Goal: Download file/media

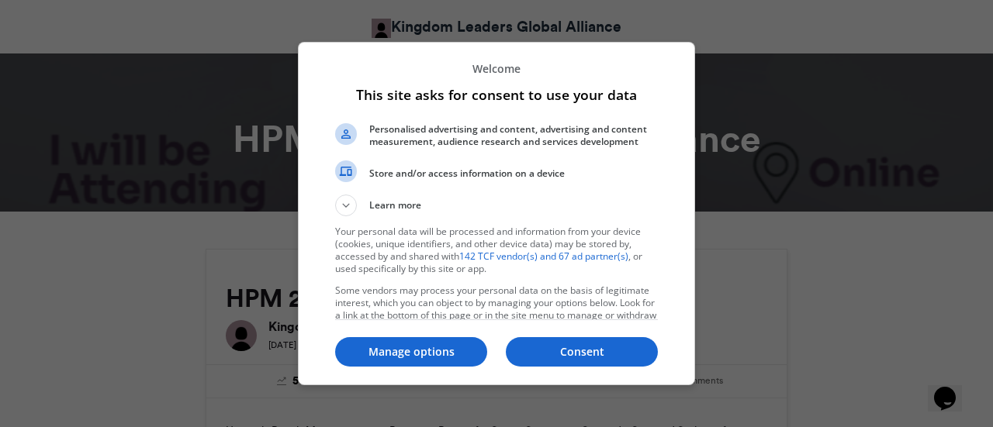
click at [546, 353] on p "Consent" at bounding box center [582, 352] width 152 height 16
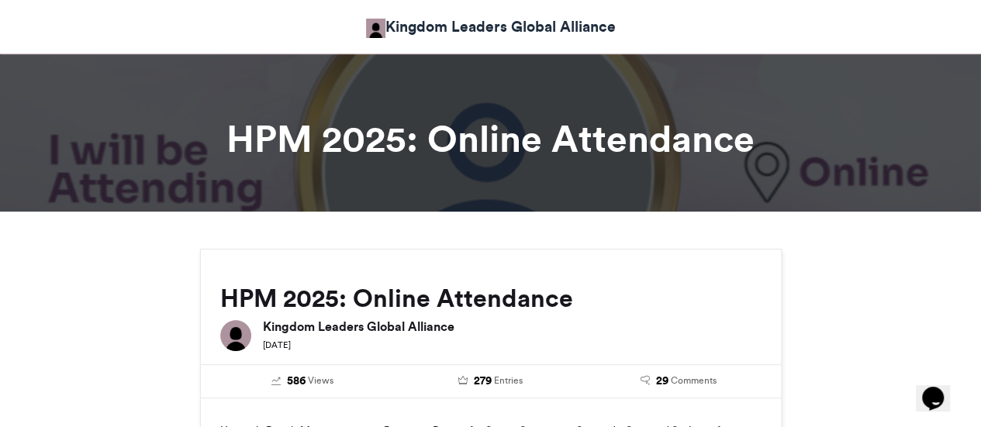
scroll to position [197, 0]
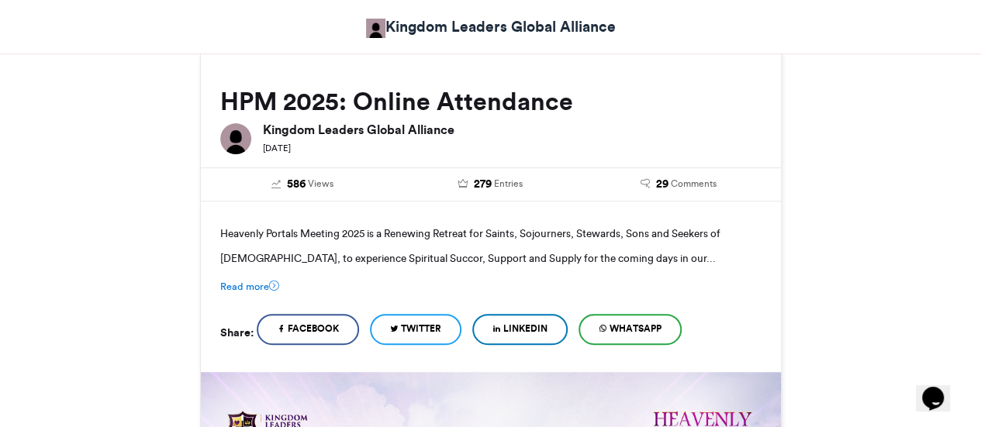
drag, startPoint x: 980, startPoint y: 55, endPoint x: 980, endPoint y: 81, distance: 25.6
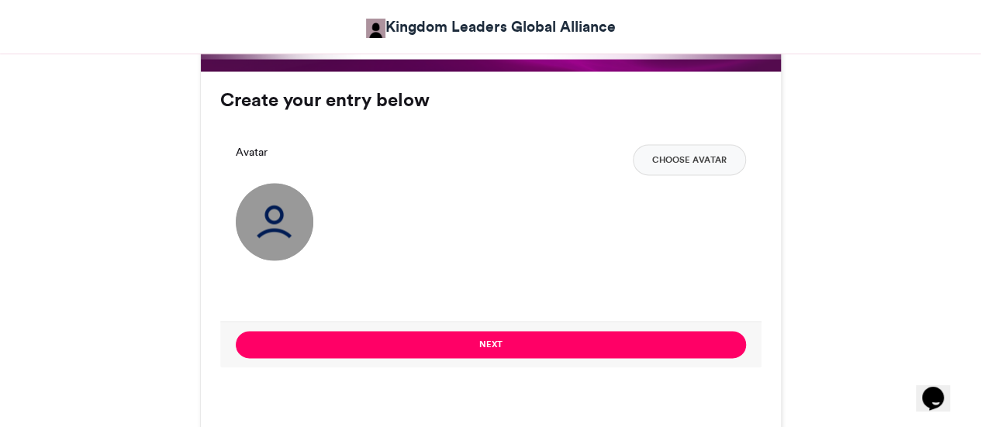
scroll to position [1075, 0]
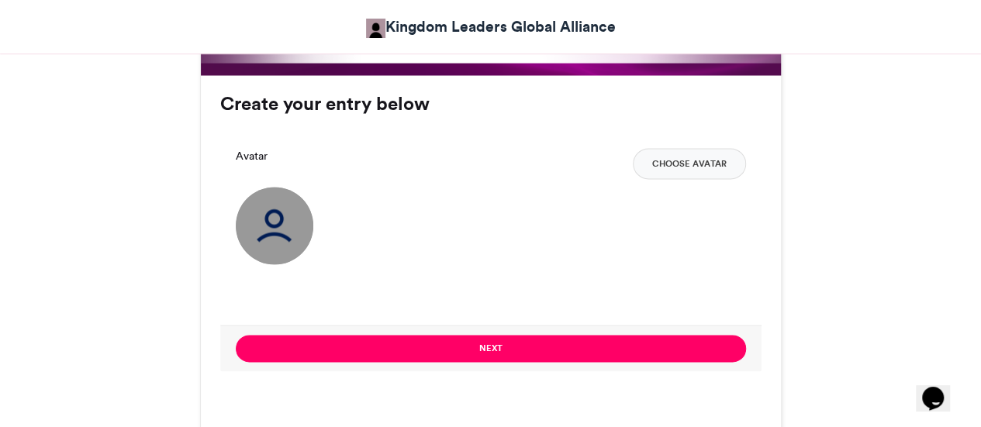
click at [665, 160] on button "Choose Avatar" at bounding box center [689, 163] width 113 height 31
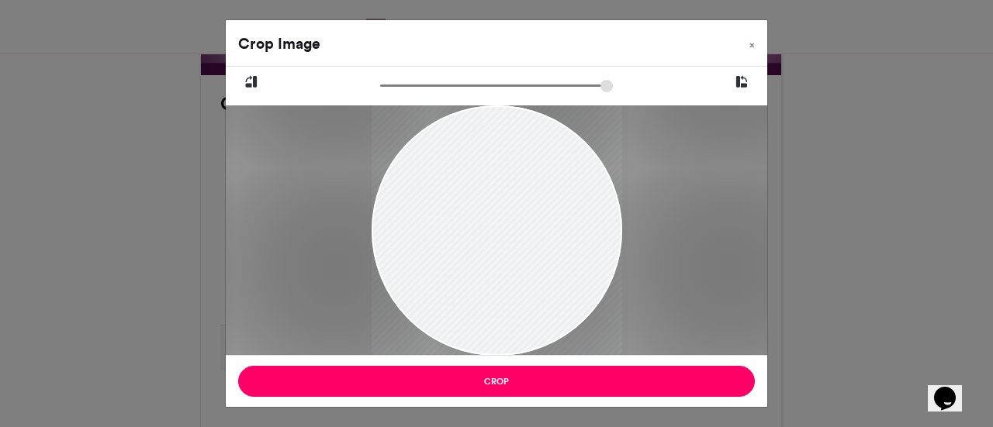
drag, startPoint x: 510, startPoint y: 283, endPoint x: 523, endPoint y: 215, distance: 69.5
click at [523, 215] on div at bounding box center [496, 189] width 250 height 334
click at [485, 379] on button "Crop" at bounding box center [496, 381] width 516 height 31
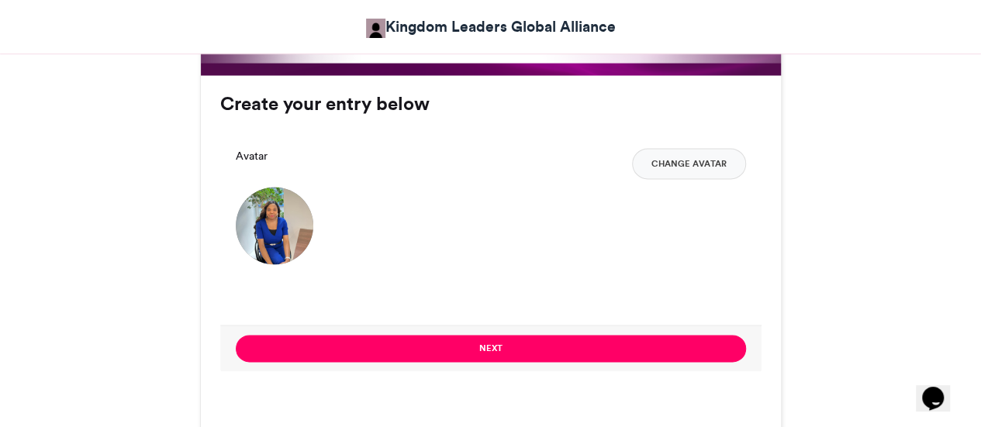
click at [658, 345] on button "Next" at bounding box center [491, 348] width 510 height 27
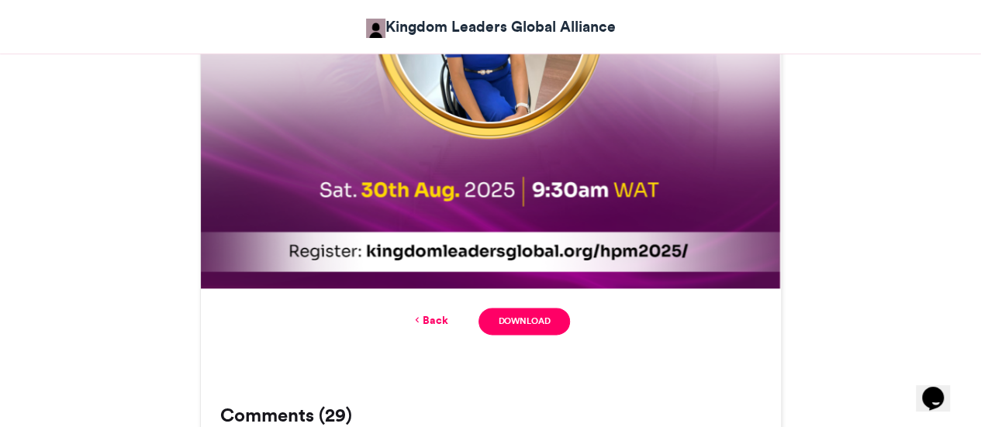
scroll to position [868, 0]
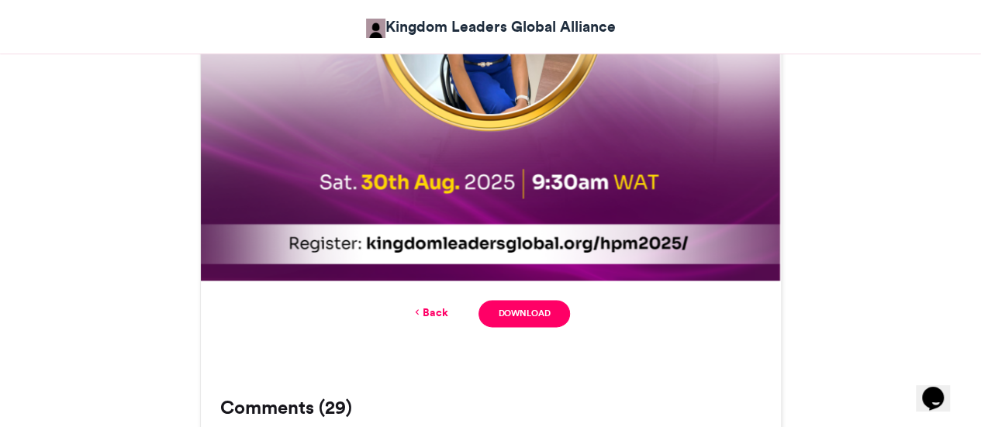
click at [536, 320] on link "Download" at bounding box center [523, 313] width 91 height 27
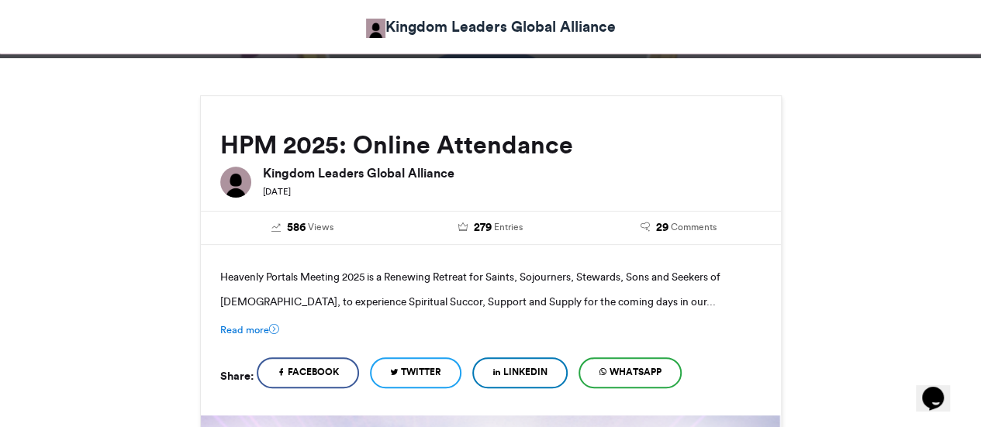
scroll to position [0, 0]
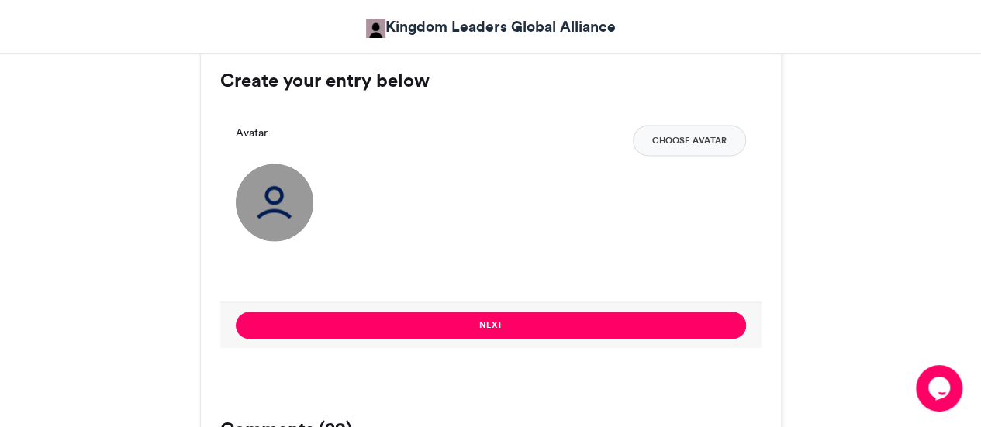
scroll to position [1129, 0]
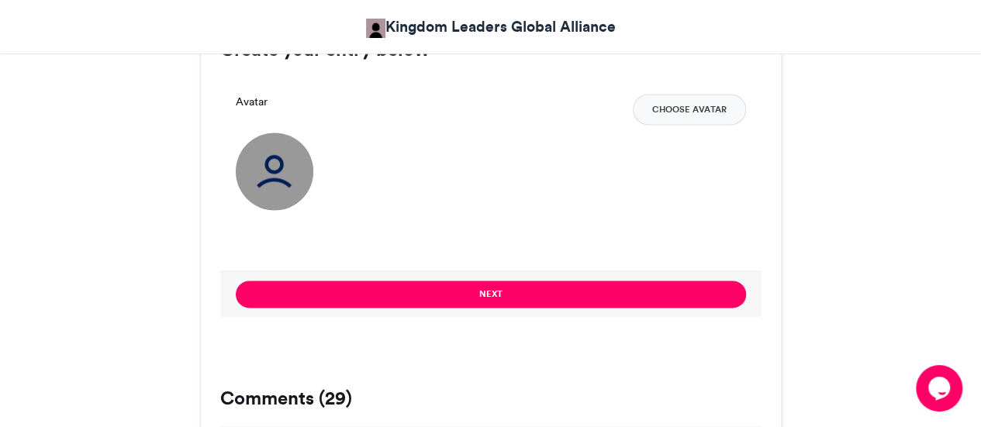
click at [980, 219] on html "Kingdom Leaders Global Alliance HPM 2025: Online Attendance HPM 2025: Online At…" at bounding box center [490, 329] width 981 height 2917
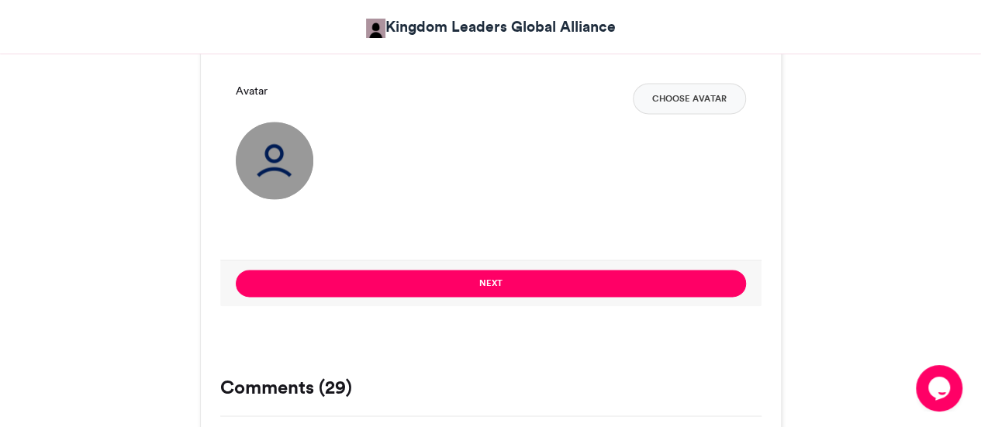
click at [699, 95] on button "Choose Avatar" at bounding box center [689, 98] width 113 height 31
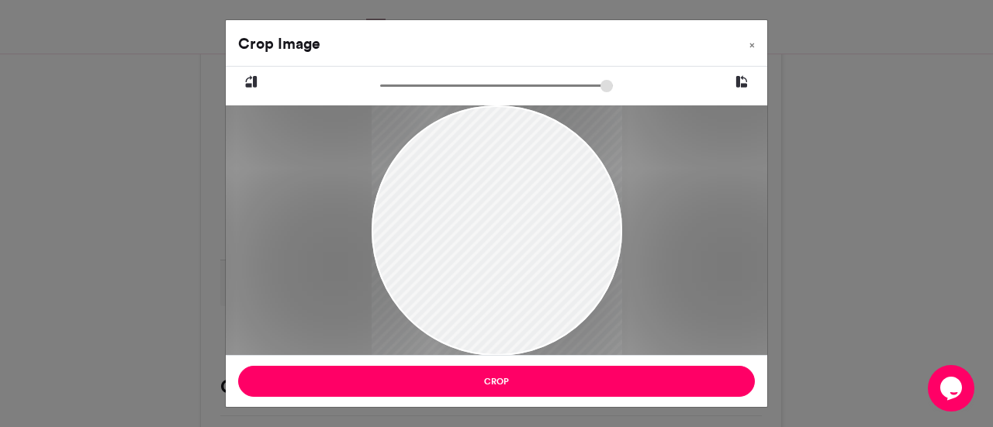
drag, startPoint x: 515, startPoint y: 279, endPoint x: 572, endPoint y: 260, distance: 60.6
click at [574, 299] on div at bounding box center [496, 230] width 250 height 333
drag, startPoint x: 572, startPoint y: 260, endPoint x: 529, endPoint y: 178, distance: 93.0
click at [529, 178] on div at bounding box center [496, 190] width 250 height 333
click at [560, 388] on button "Crop" at bounding box center [496, 381] width 516 height 31
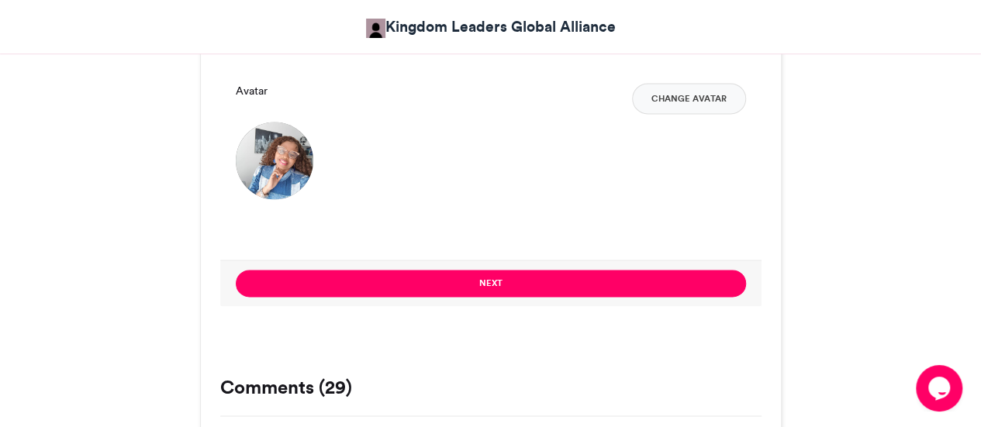
click at [558, 284] on button "Next" at bounding box center [491, 283] width 510 height 27
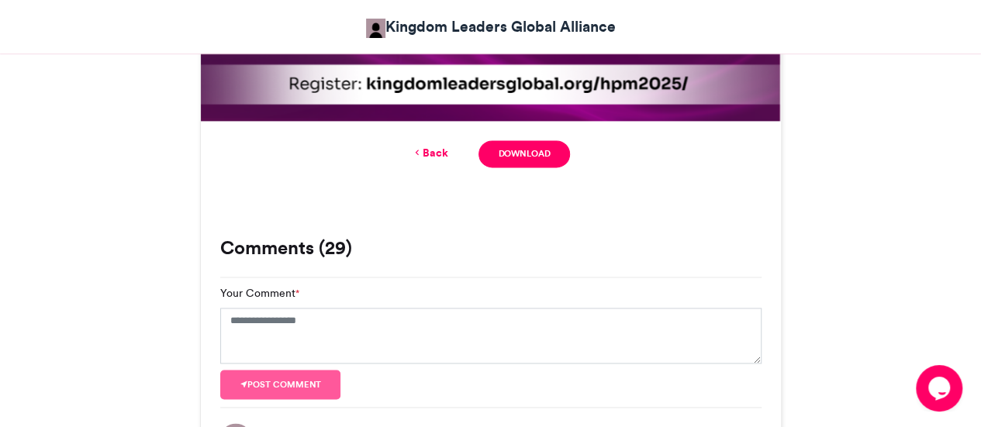
scroll to position [1055, 0]
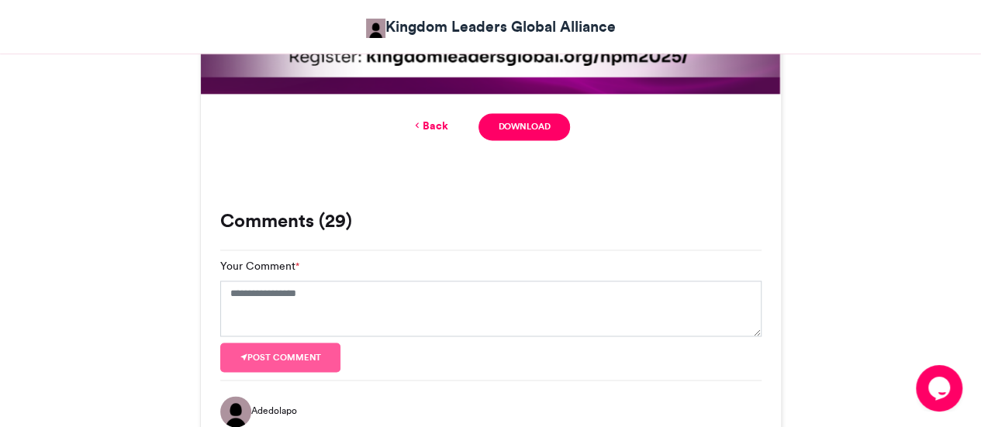
click at [435, 129] on link "Back" at bounding box center [429, 126] width 36 height 16
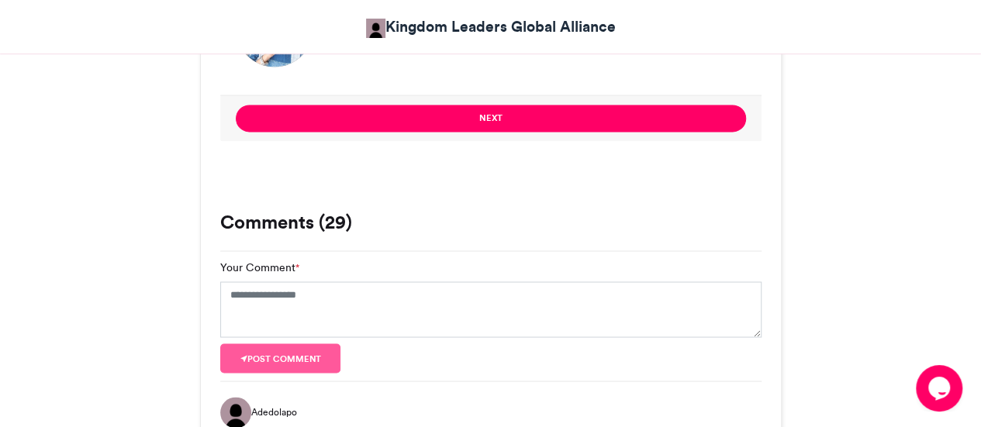
click at [435, 129] on button "Next" at bounding box center [491, 118] width 510 height 27
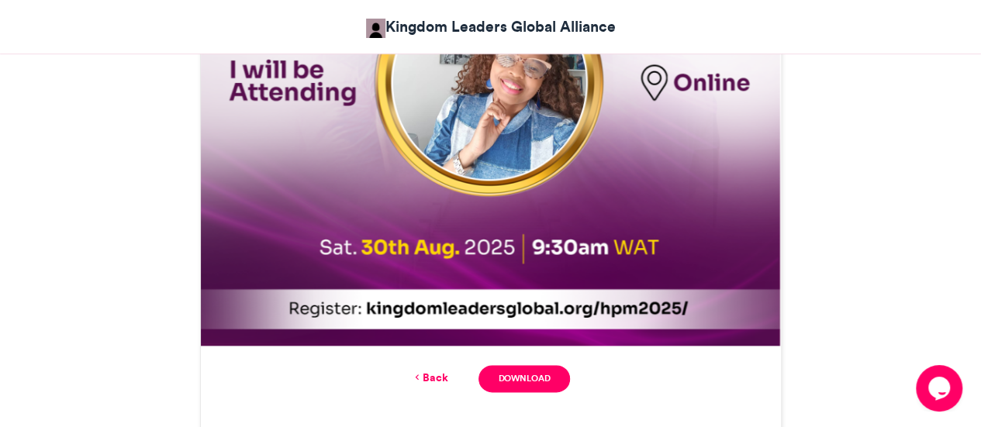
scroll to position [823, 0]
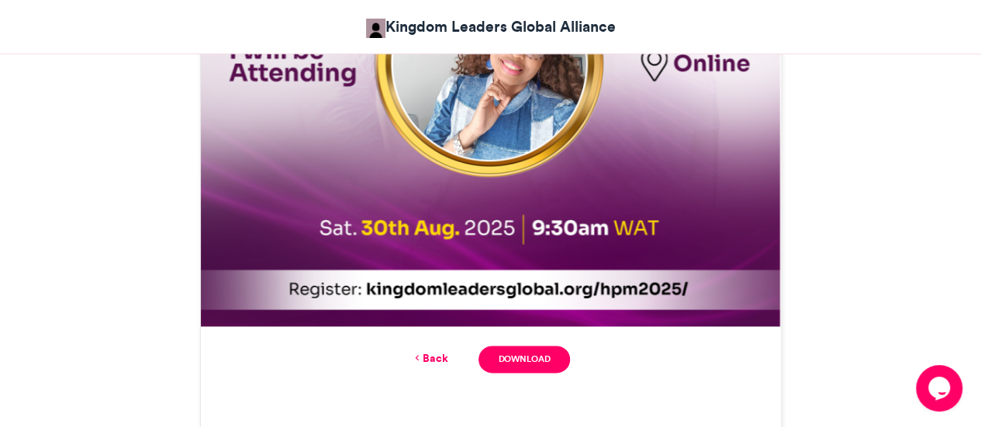
click at [439, 354] on link "Back" at bounding box center [429, 358] width 36 height 16
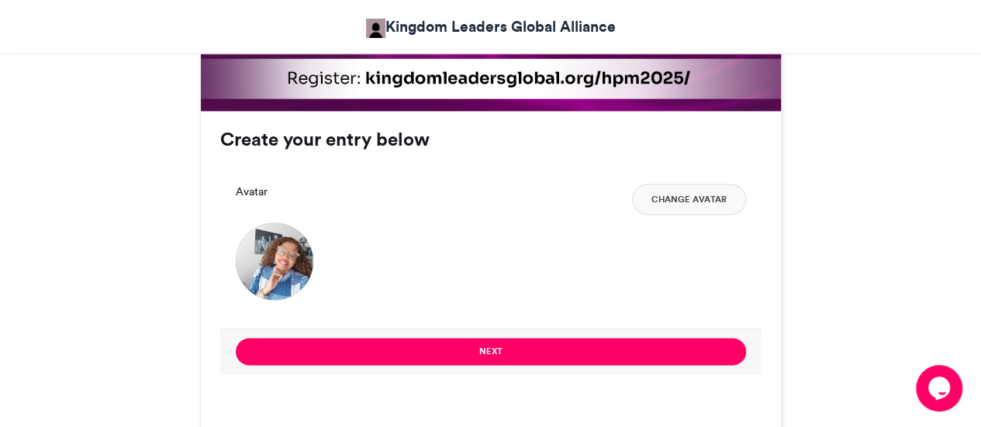
click at [662, 192] on button "Change Avatar" at bounding box center [689, 199] width 114 height 31
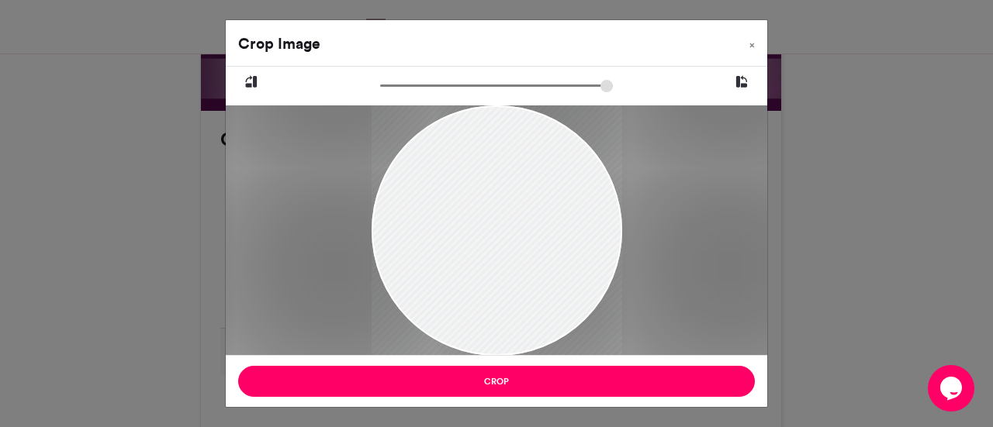
click at [493, 216] on div at bounding box center [496, 225] width 250 height 334
type input "******"
click at [541, 379] on button "Crop" at bounding box center [496, 381] width 516 height 31
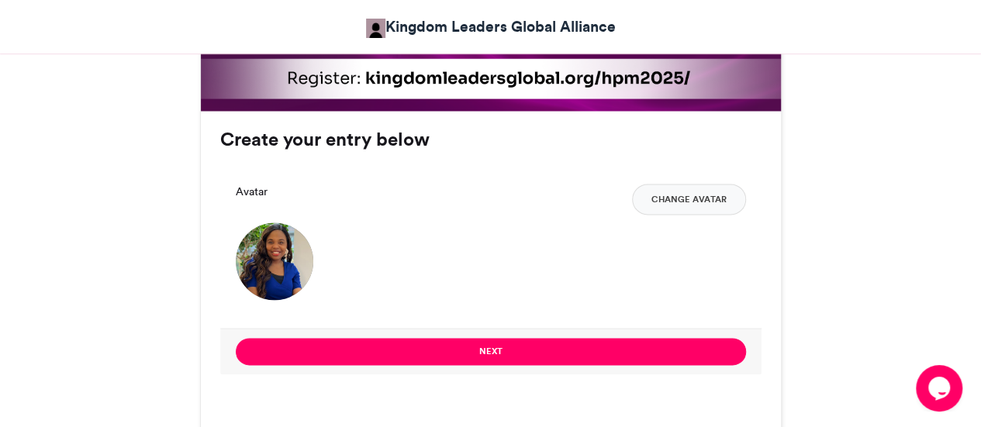
click at [647, 339] on button "Next" at bounding box center [491, 351] width 510 height 27
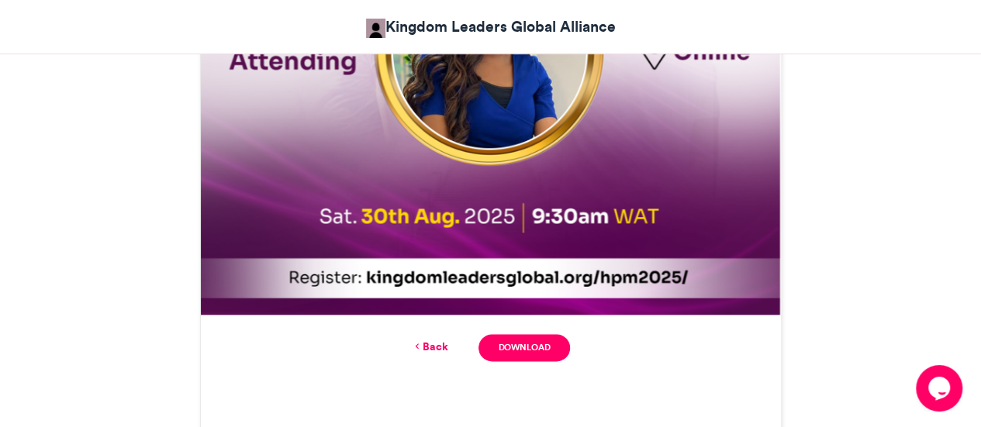
scroll to position [917, 0]
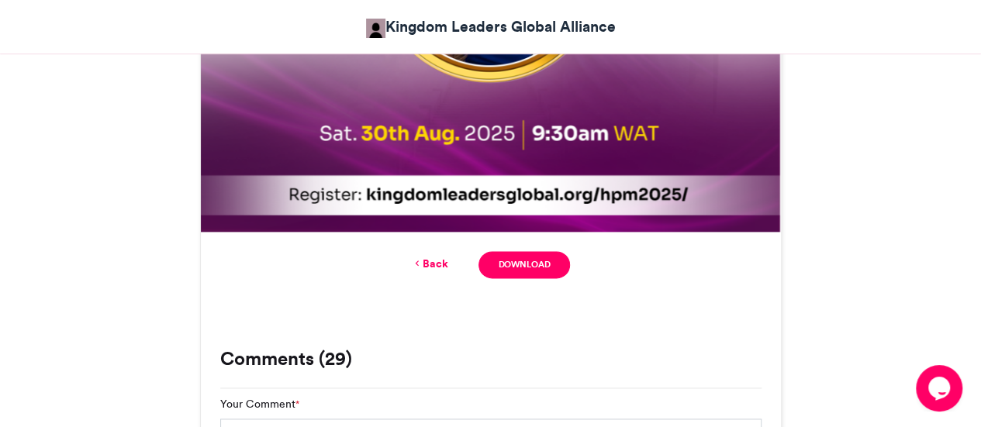
click at [547, 261] on link "Download" at bounding box center [523, 264] width 91 height 27
